Goal: Transaction & Acquisition: Purchase product/service

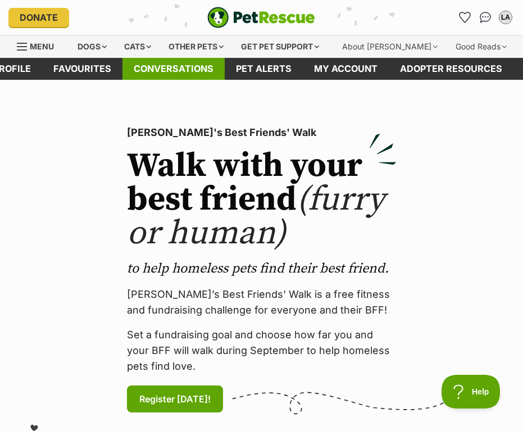
click at [215, 70] on link "Conversations" at bounding box center [173, 69] width 102 height 22
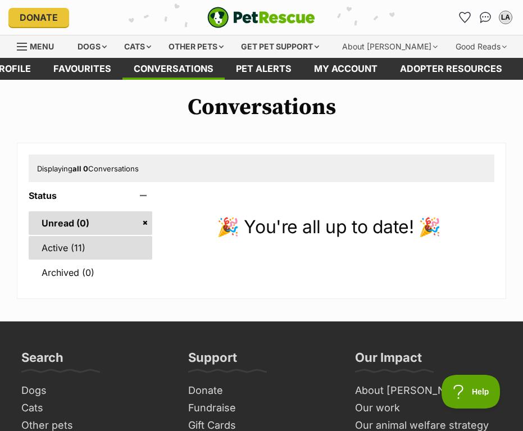
click at [111, 251] on link "Active (11)" at bounding box center [91, 248] width 124 height 24
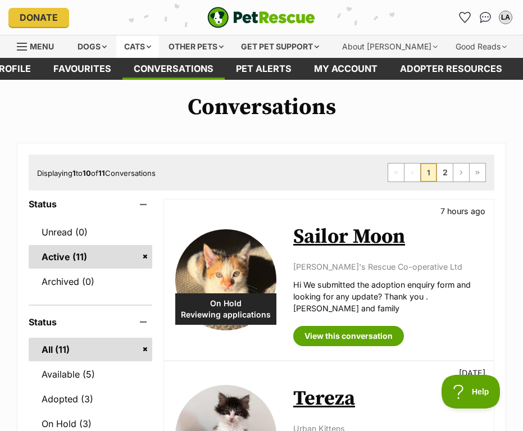
click at [137, 39] on div "Cats" at bounding box center [137, 46] width 43 height 22
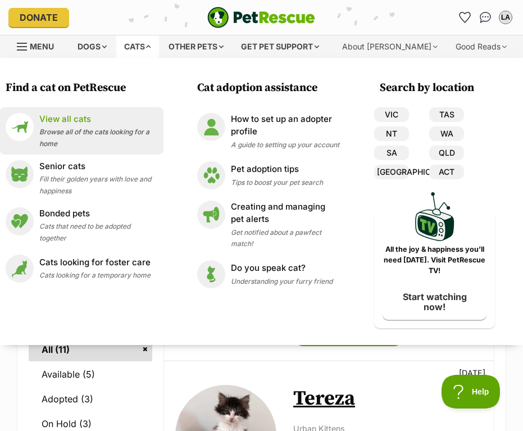
click at [87, 124] on p "View all cats" at bounding box center [98, 119] width 119 height 13
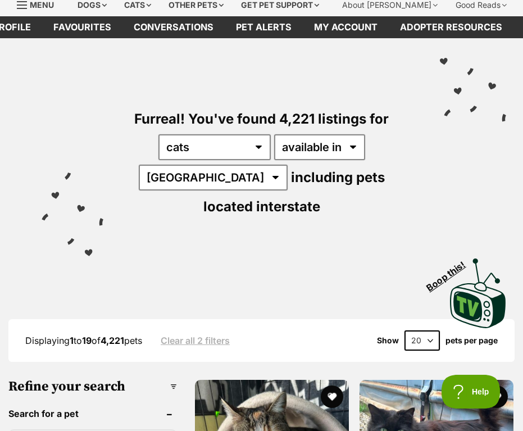
scroll to position [271, 0]
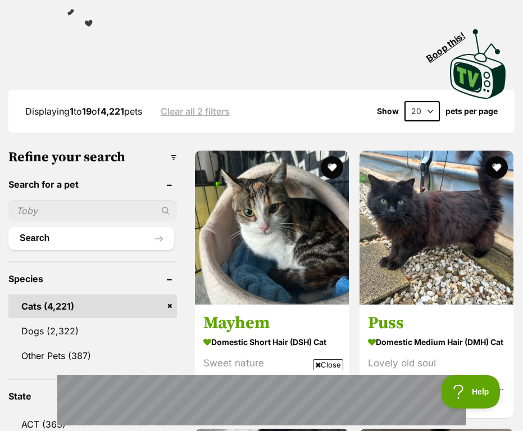
click at [315, 361] on icon at bounding box center [318, 364] width 6 height 7
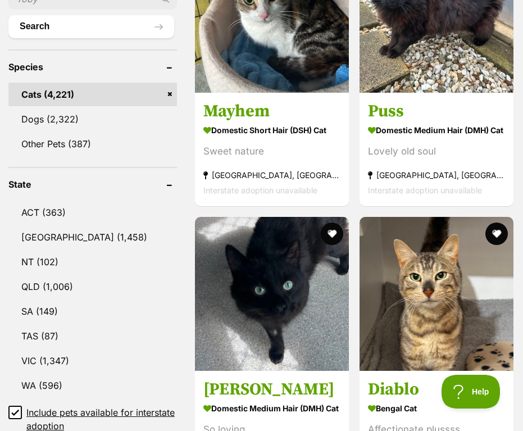
scroll to position [484, 0]
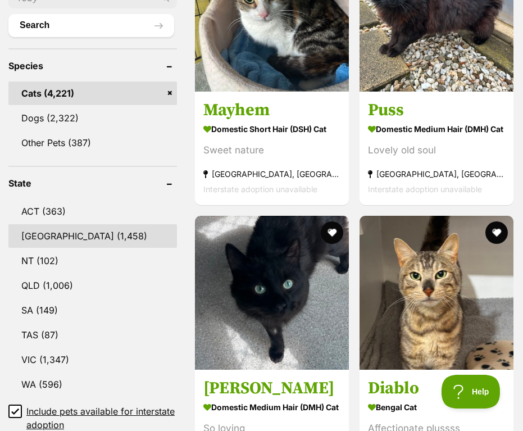
click at [74, 238] on link "NSW (1,458)" at bounding box center [92, 236] width 169 height 24
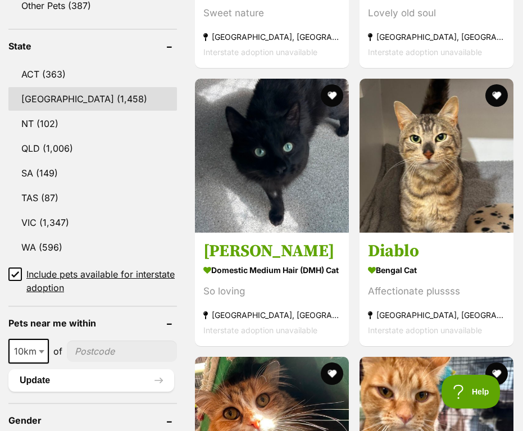
scroll to position [726, 0]
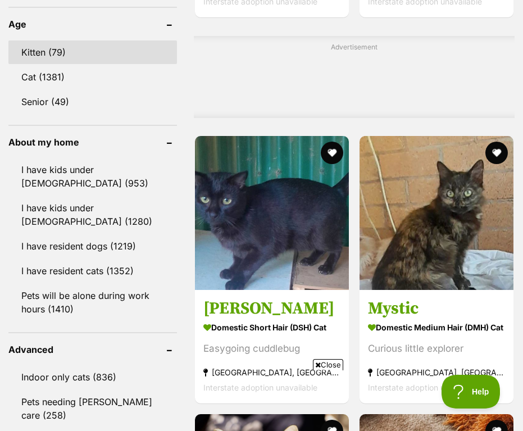
click at [79, 53] on link "Kitten (79)" at bounding box center [92, 52] width 169 height 24
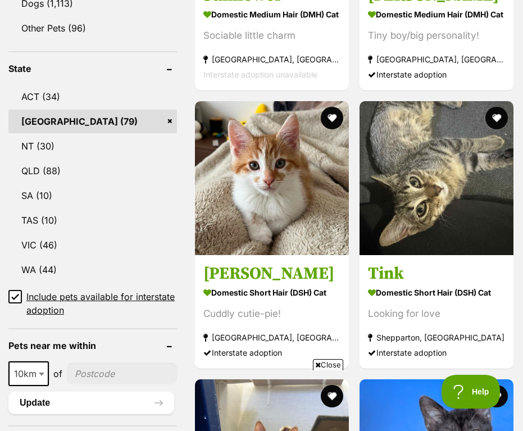
click at [328, 364] on span "Close" at bounding box center [328, 364] width 30 height 11
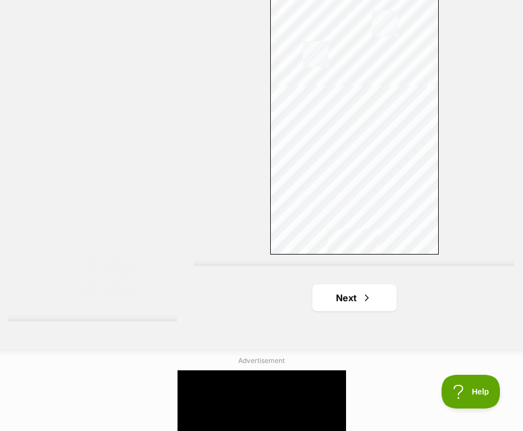
scroll to position [3837, 0]
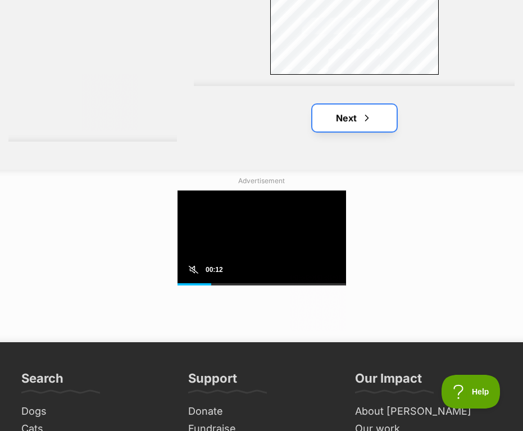
click at [345, 128] on link "Next" at bounding box center [354, 117] width 84 height 27
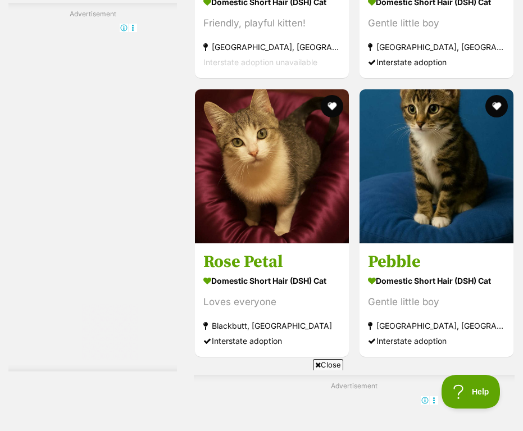
scroll to position [2923, 0]
